Goal: Book appointment/travel/reservation

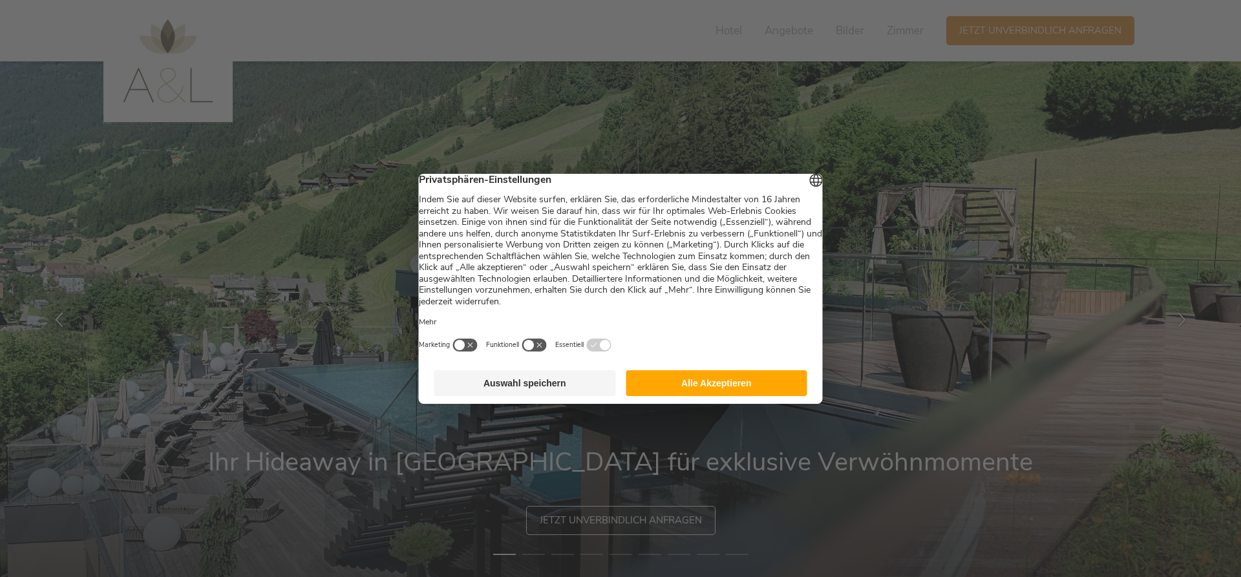
click at [673, 392] on button "Alle Akzeptieren" at bounding box center [717, 383] width 182 height 26
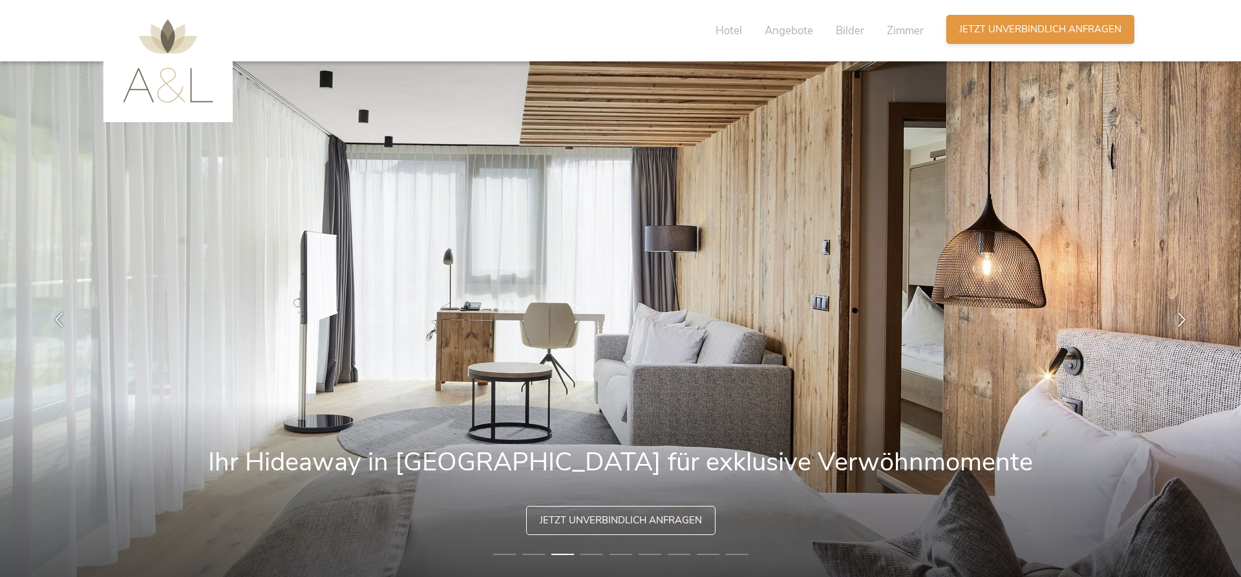
click at [1037, 27] on span "Jetzt unverbindlich anfragen" at bounding box center [1040, 30] width 162 height 14
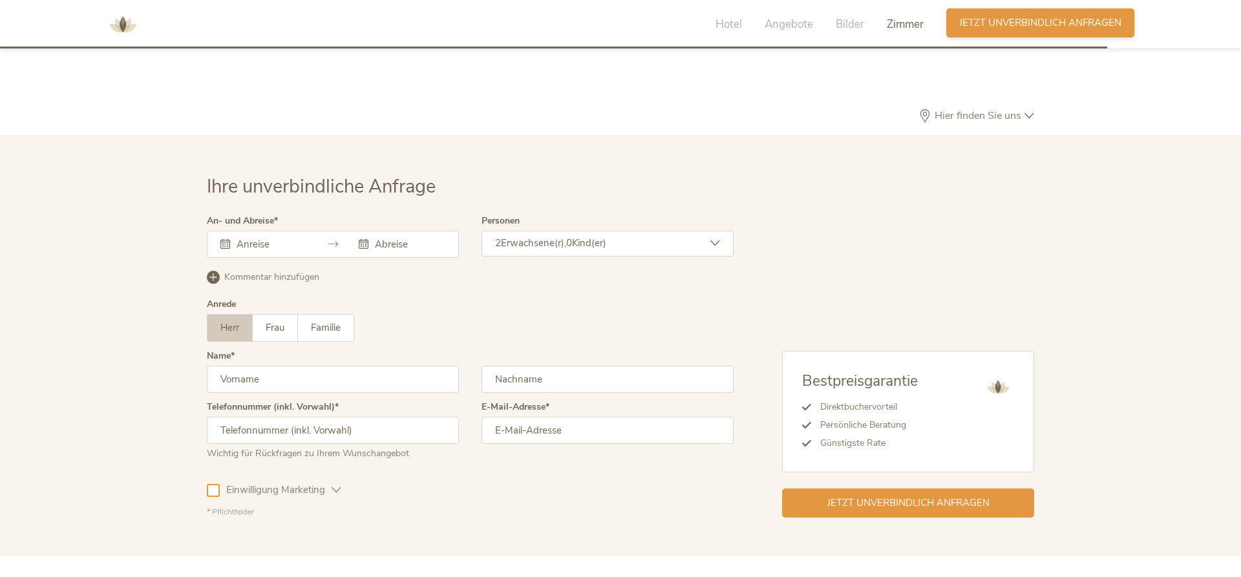
scroll to position [3869, 0]
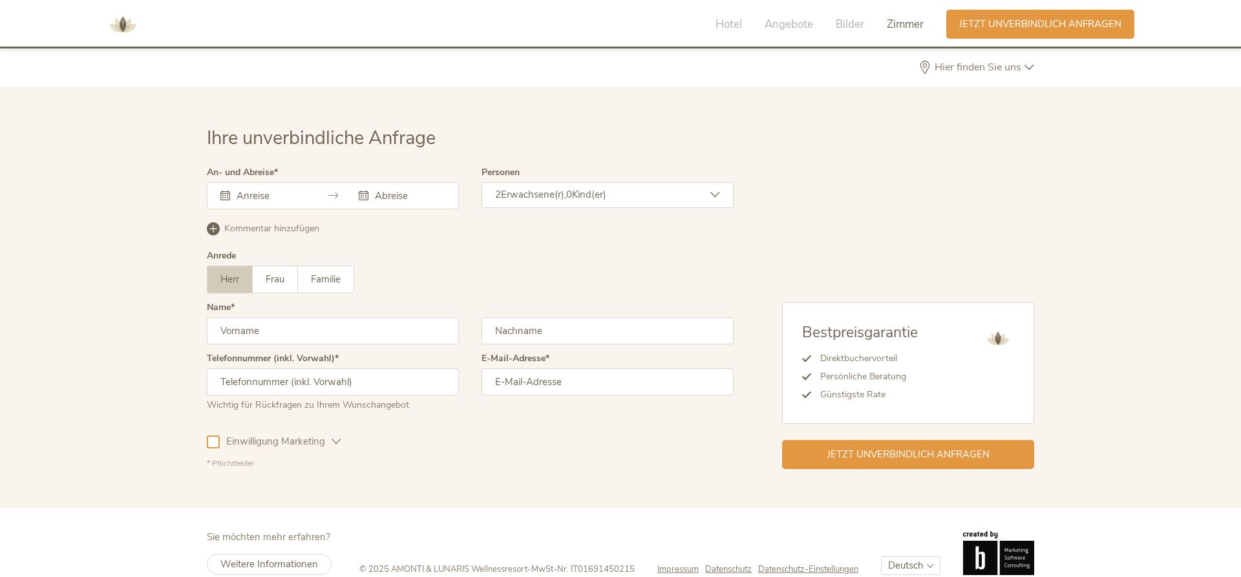
click at [304, 189] on input "text" at bounding box center [270, 195] width 74 height 13
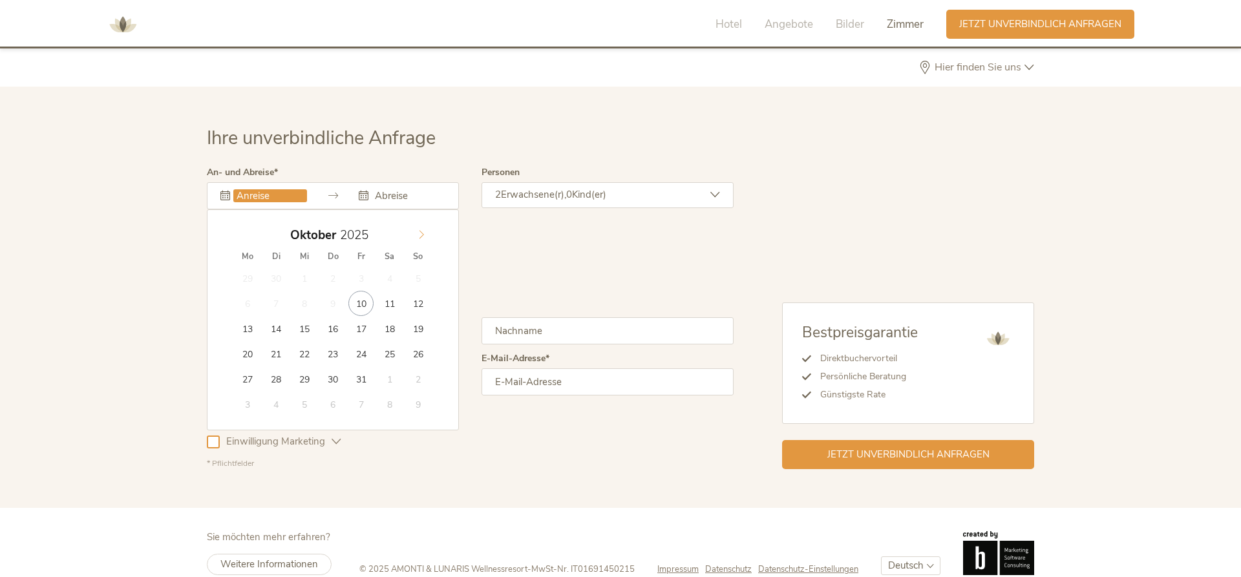
click at [421, 230] on icon at bounding box center [421, 234] width 9 height 9
type input "2026"
click at [421, 230] on icon at bounding box center [421, 234] width 9 height 9
type input "[DATE]"
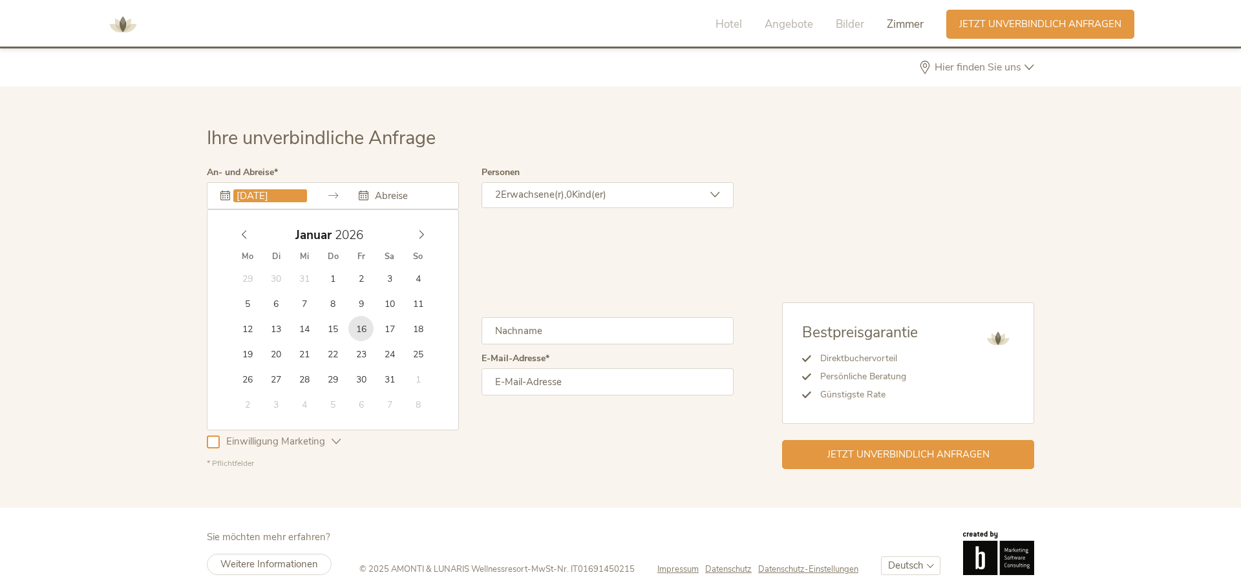
type input "2026"
type input "[DATE]"
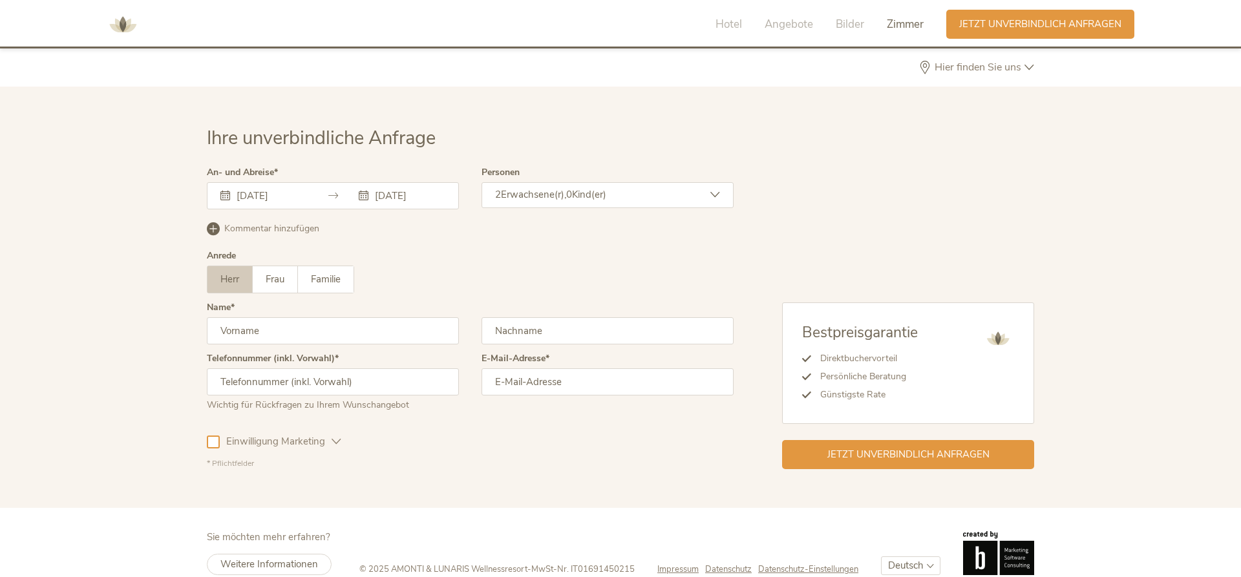
click at [270, 317] on input "text" at bounding box center [333, 330] width 252 height 27
type input "[PERSON_NAME]"
click at [551, 317] on input "text" at bounding box center [608, 330] width 252 height 27
type input "Hammerer"
click at [570, 368] on input "email" at bounding box center [608, 381] width 252 height 27
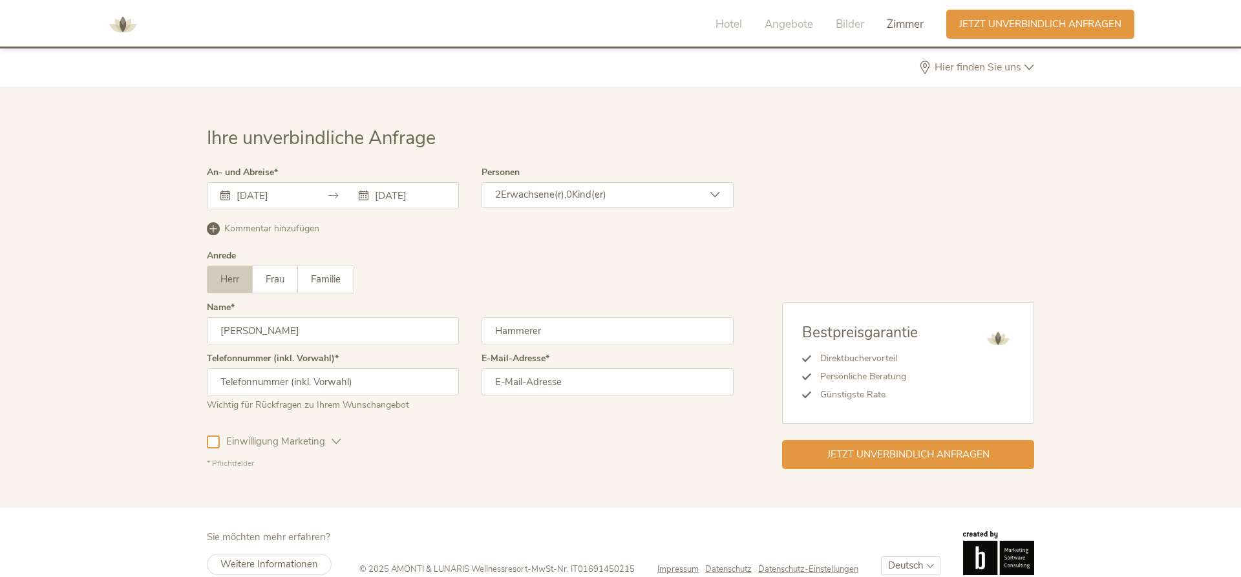
click at [900, 25] on span "Zimmer" at bounding box center [905, 24] width 37 height 15
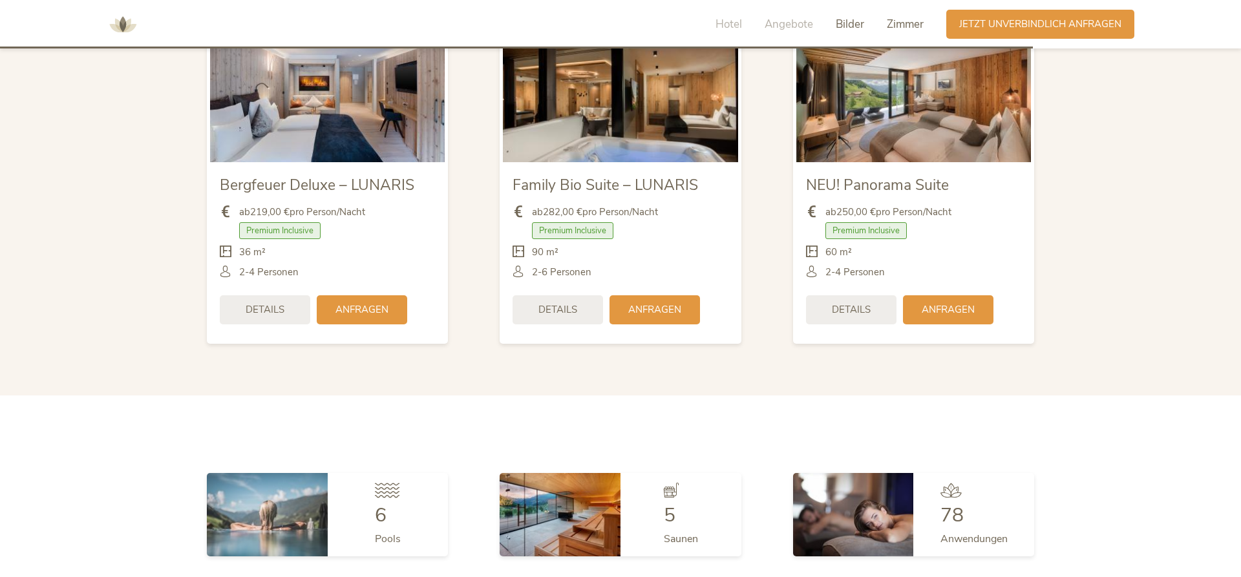
click at [854, 27] on span "Bilder" at bounding box center [850, 24] width 28 height 15
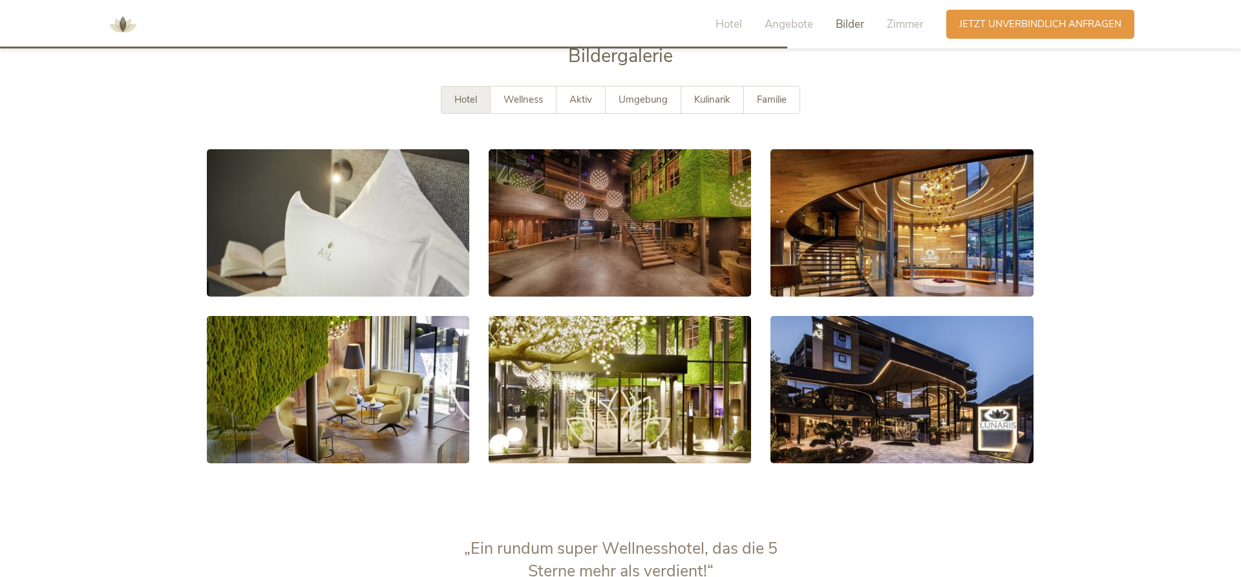
scroll to position [2326, 0]
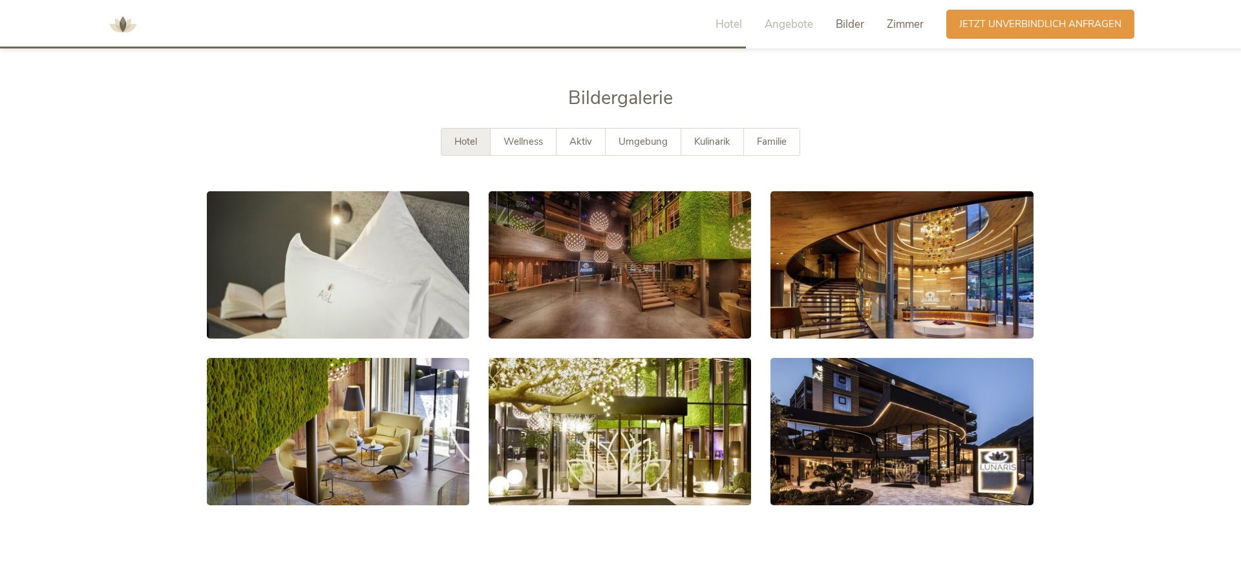
click at [906, 23] on span "Zimmer" at bounding box center [905, 24] width 37 height 15
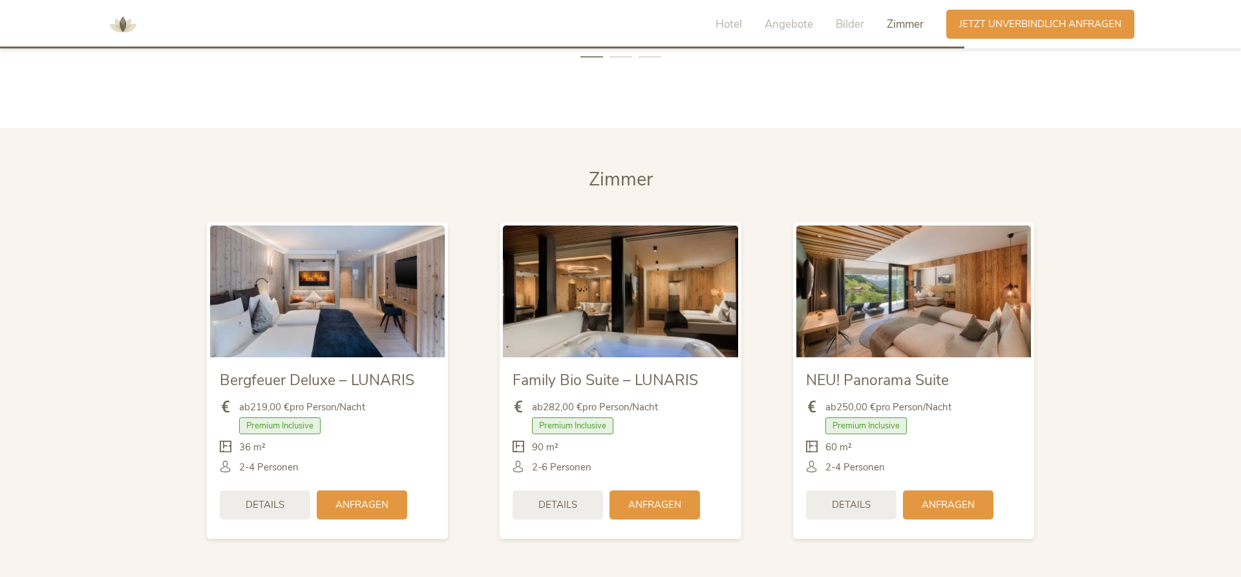
scroll to position [3035, 0]
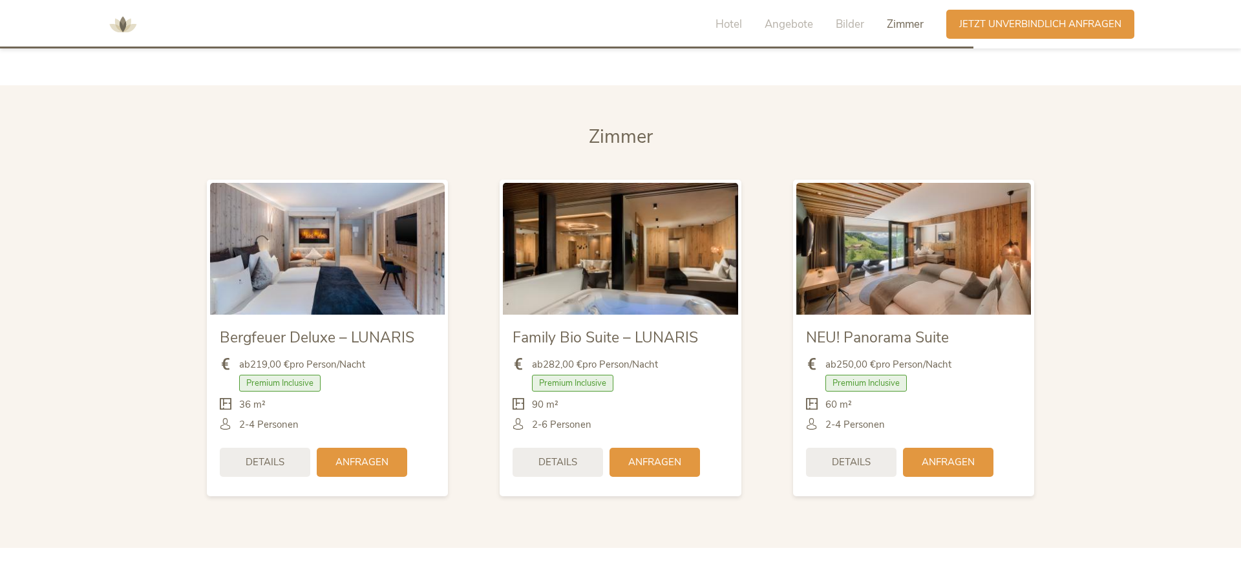
click at [314, 257] on img at bounding box center [327, 249] width 235 height 132
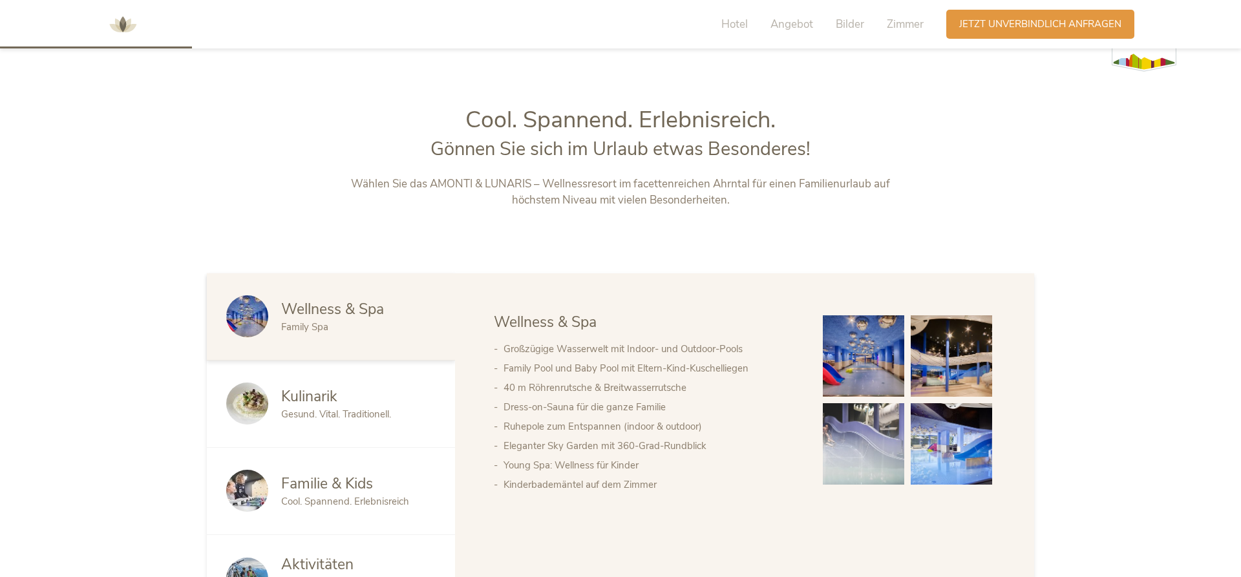
scroll to position [593, 0]
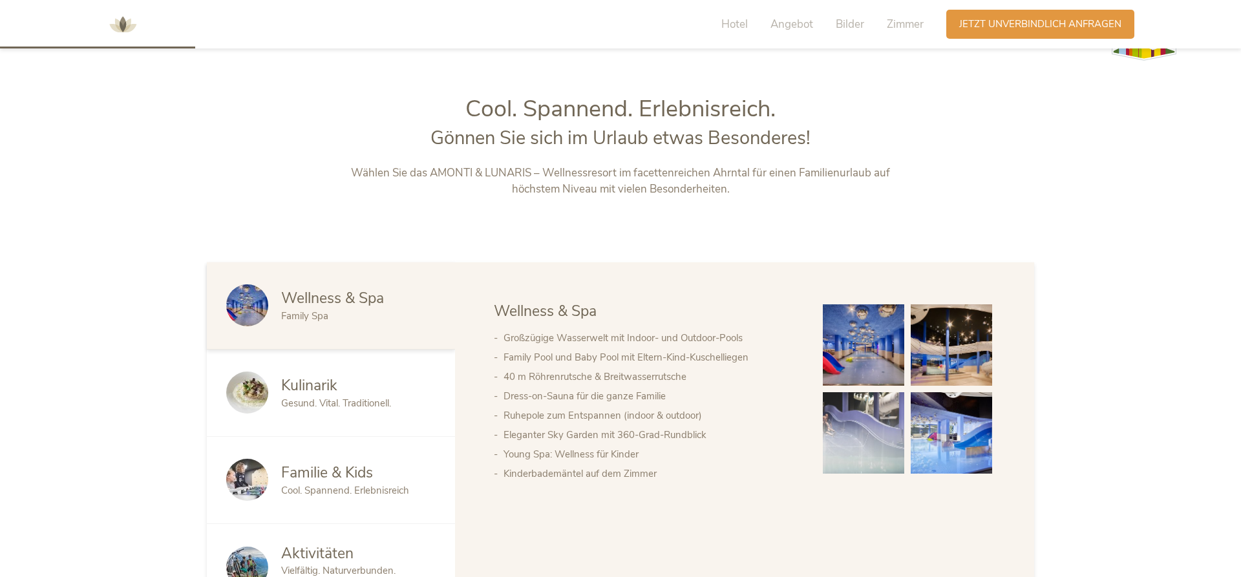
click at [876, 342] on img at bounding box center [863, 344] width 81 height 81
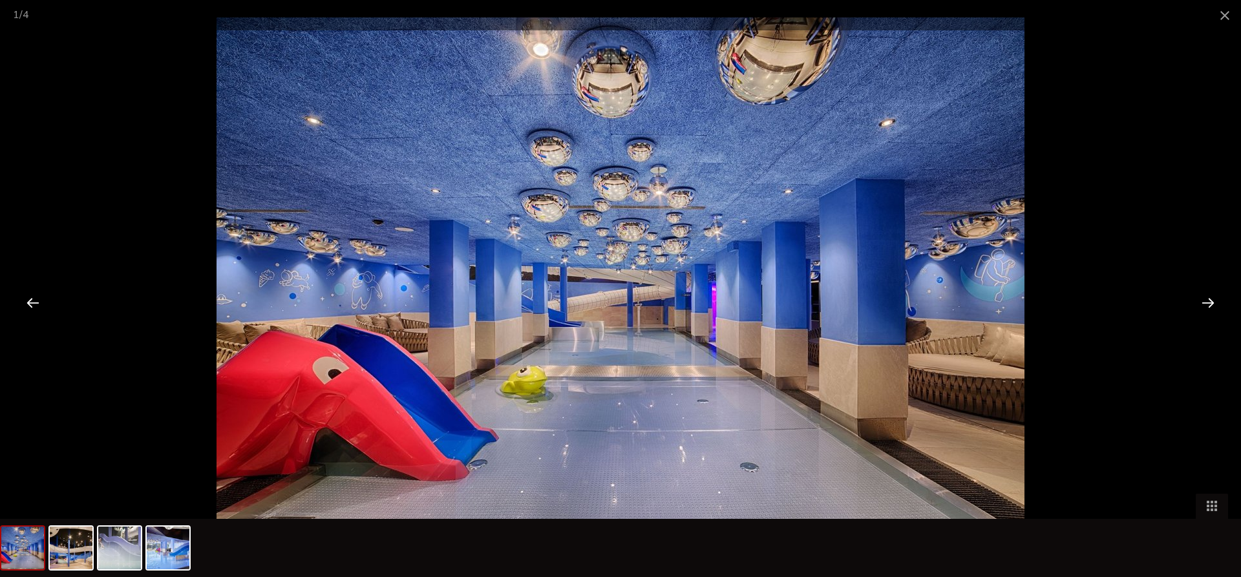
click at [1203, 304] on div at bounding box center [1208, 302] width 40 height 40
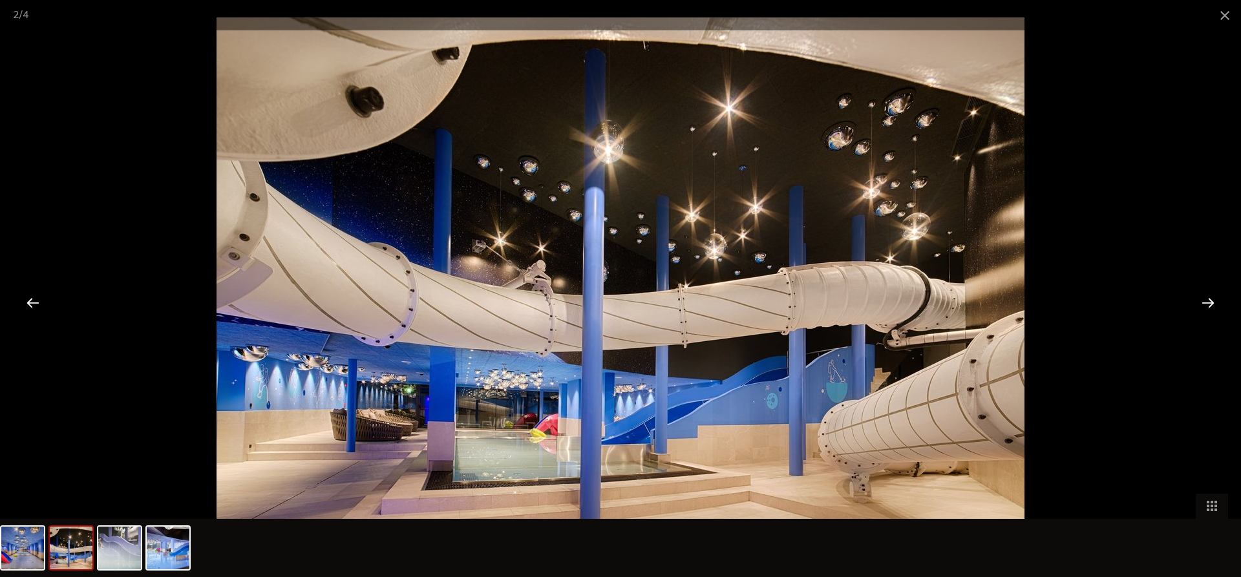
click at [1203, 304] on div at bounding box center [1208, 302] width 40 height 40
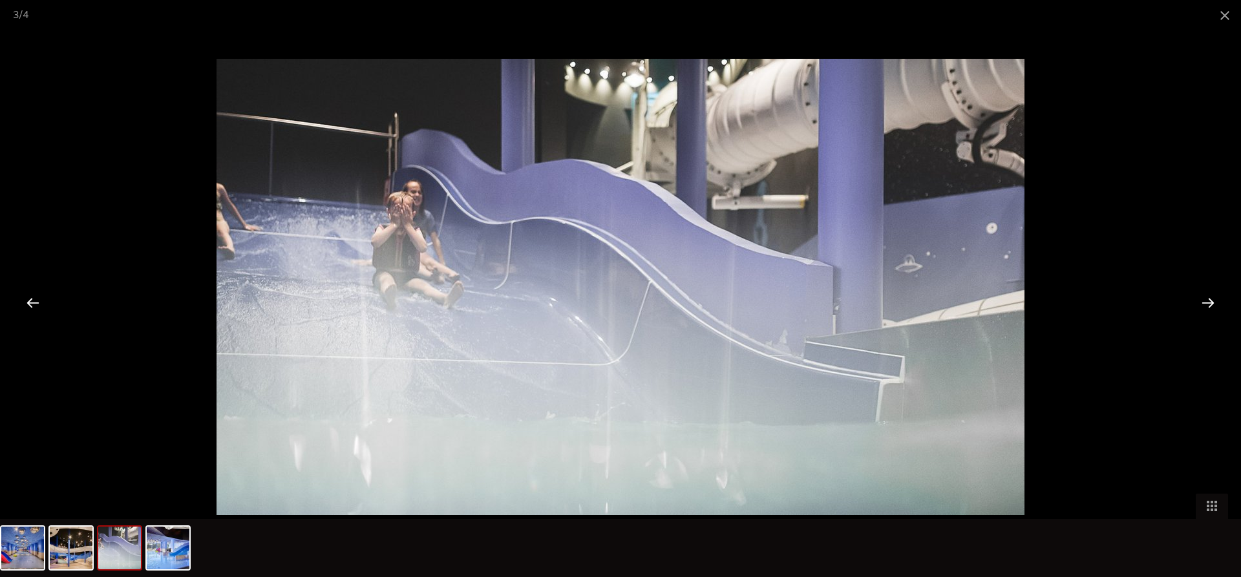
click at [1203, 304] on div at bounding box center [1208, 302] width 40 height 40
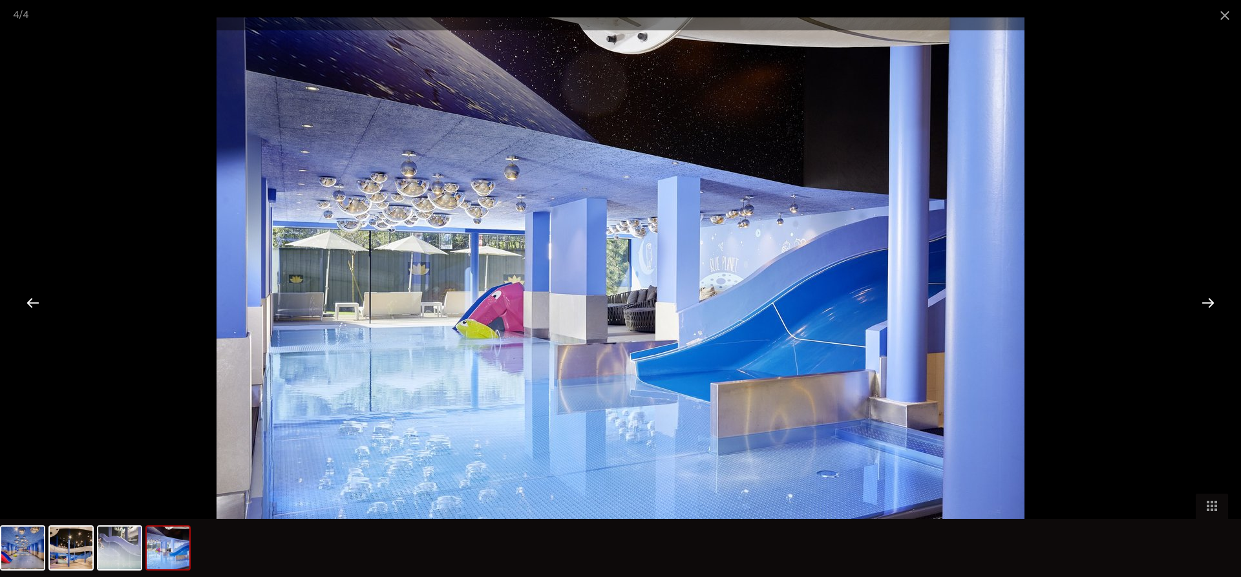
click at [1203, 304] on div at bounding box center [1208, 302] width 40 height 40
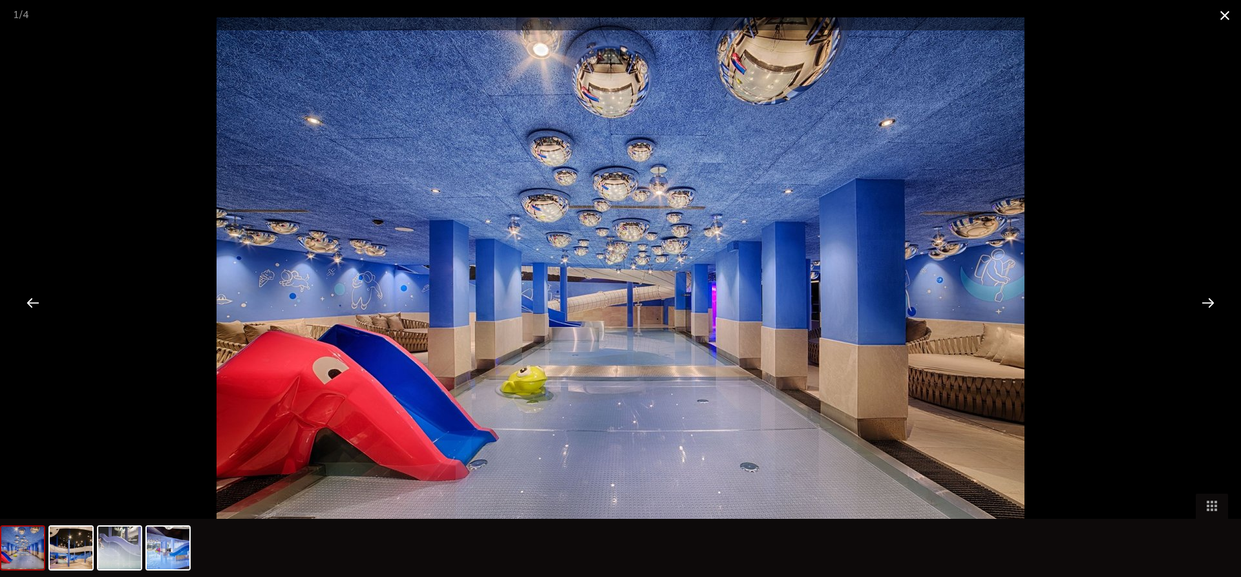
click at [1224, 16] on span at bounding box center [1225, 15] width 32 height 30
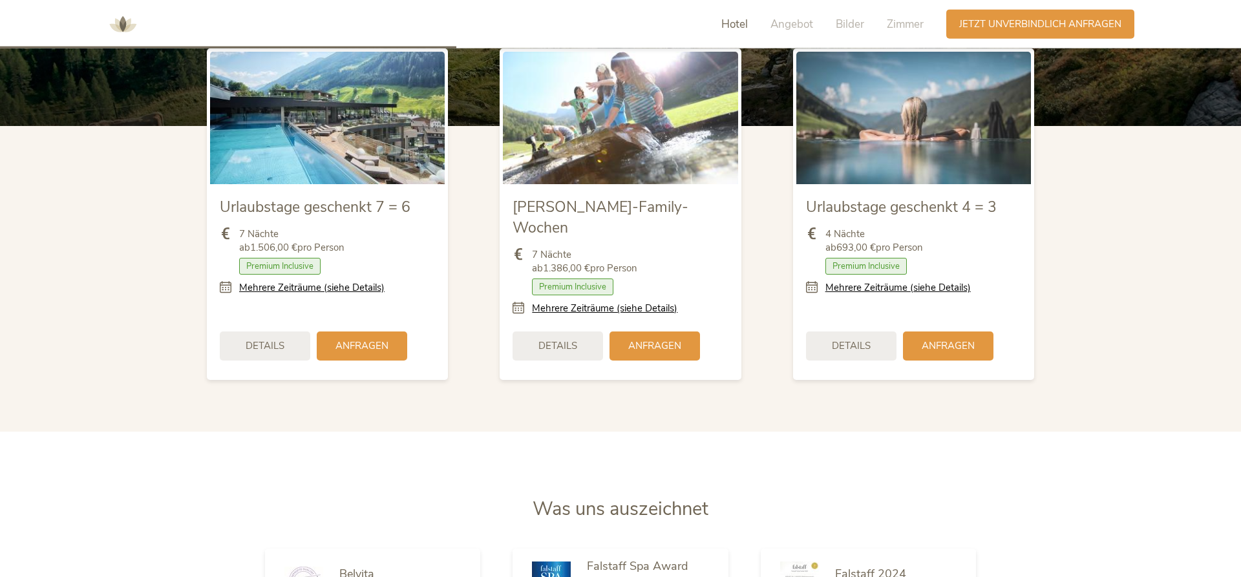
scroll to position [1384, 0]
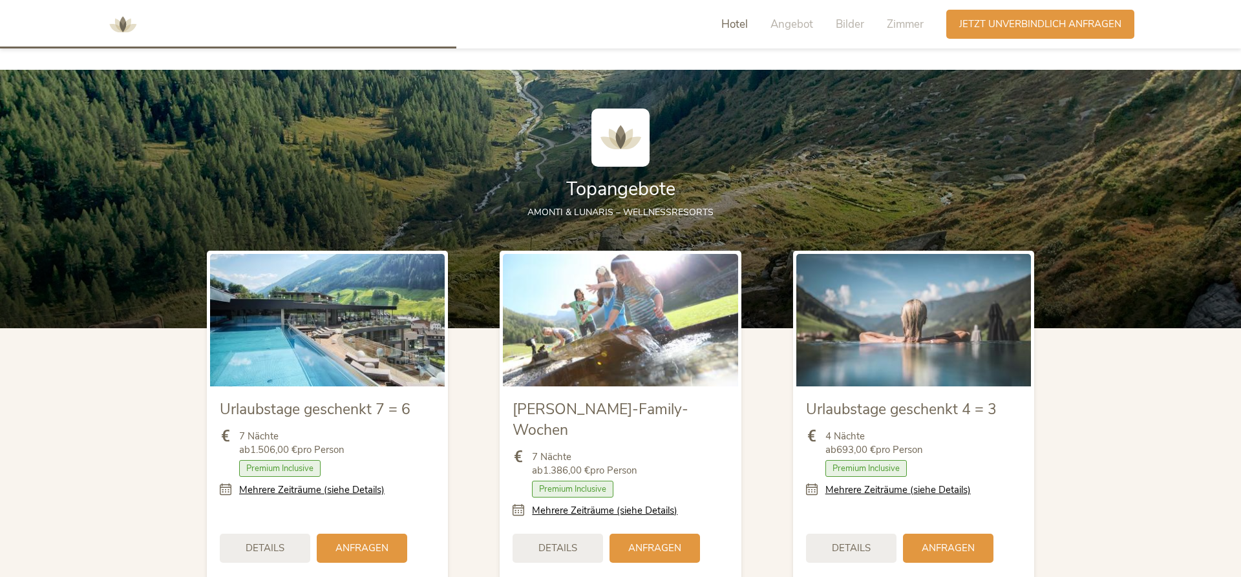
click at [736, 23] on span "Hotel" at bounding box center [734, 24] width 26 height 15
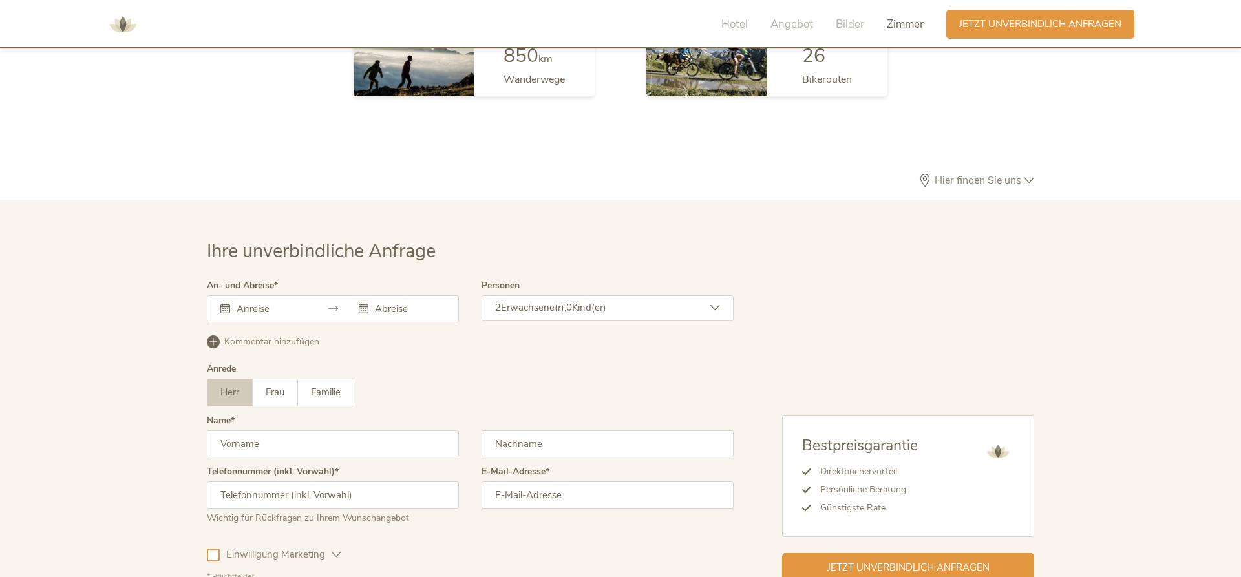
scroll to position [3767, 0]
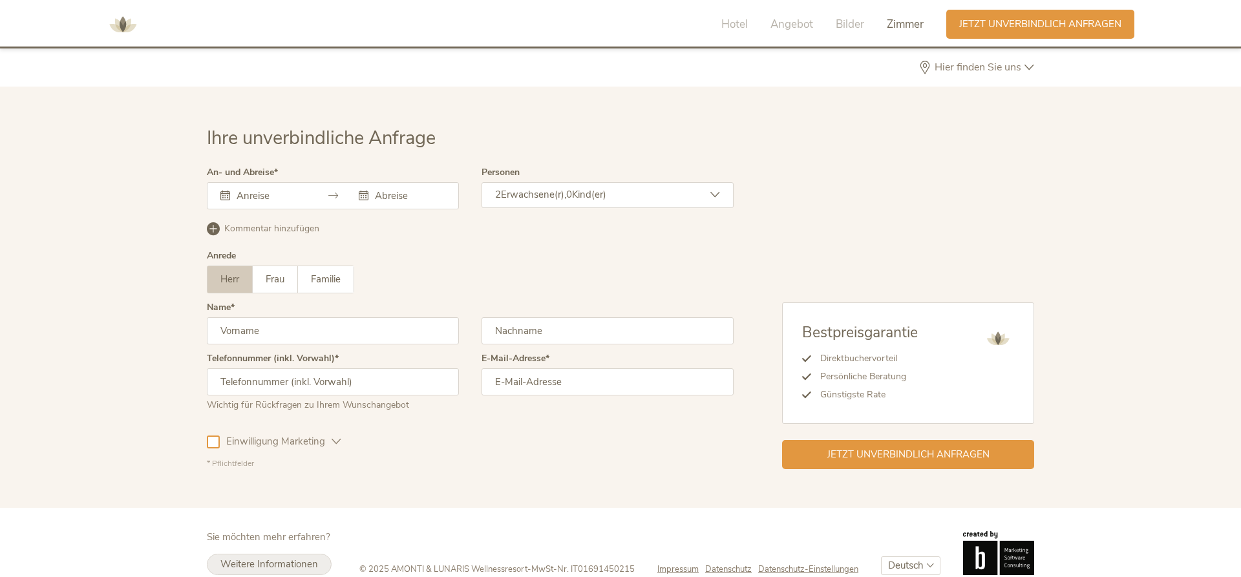
click at [291, 558] on span "Weitere Informationen" at bounding box center [269, 564] width 98 height 13
